Goal: Transaction & Acquisition: Subscribe to service/newsletter

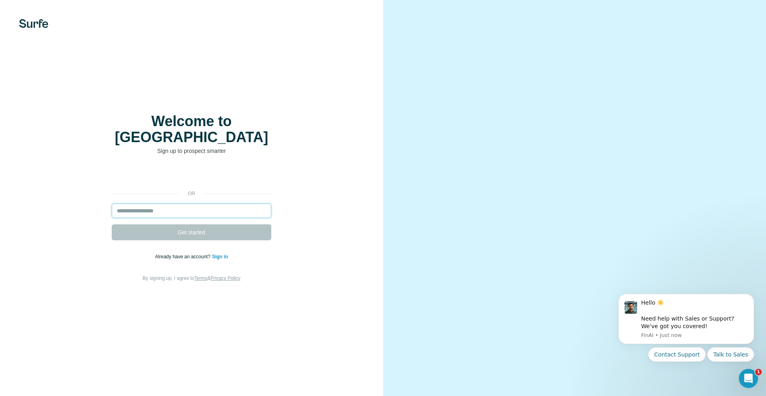
click at [229, 205] on input "email" at bounding box center [192, 210] width 160 height 14
type input "**********"
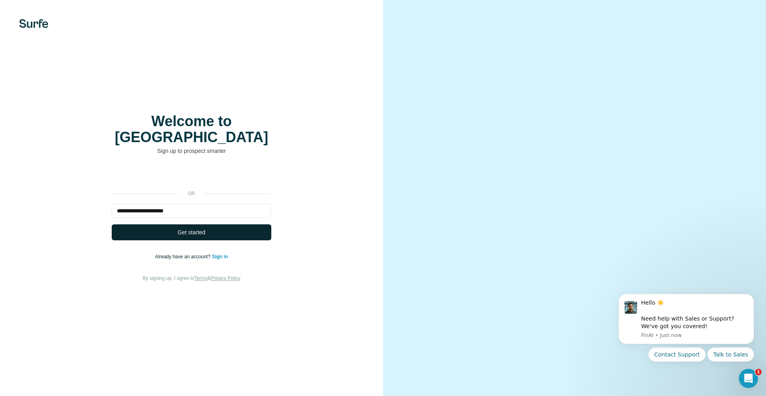
click at [222, 224] on button "Get started" at bounding box center [192, 232] width 160 height 16
